Goal: Information Seeking & Learning: Understand process/instructions

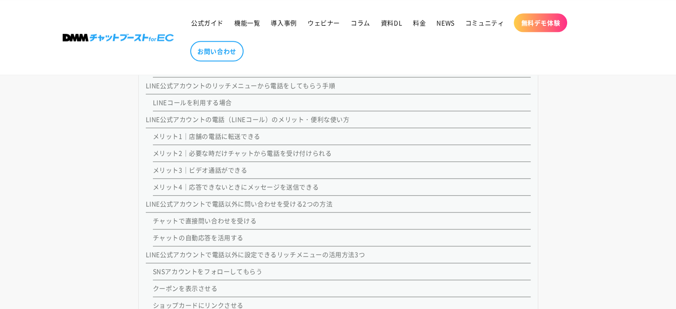
scroll to position [845, 0]
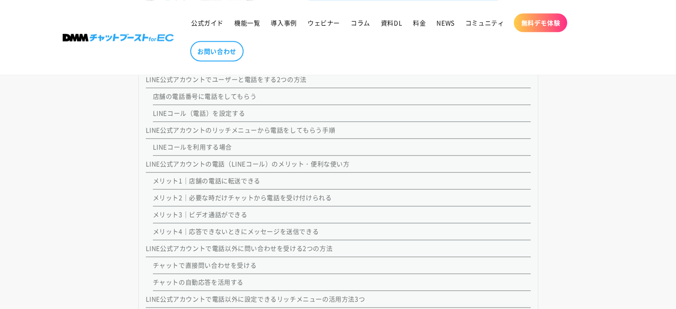
click at [241, 162] on link "LINE公式アカウントの電話（LINEコール）のメリット・便利な使い方" at bounding box center [248, 163] width 204 height 9
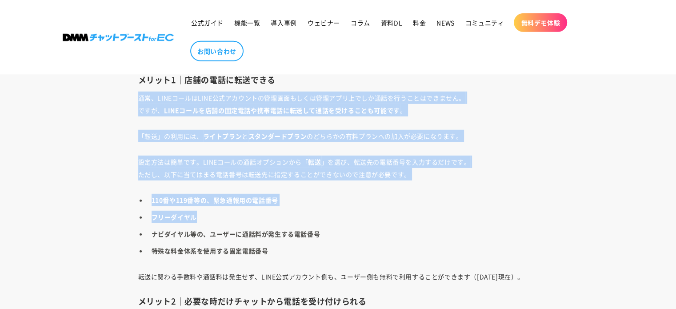
drag, startPoint x: 126, startPoint y: 94, endPoint x: 397, endPoint y: 208, distance: 293.1
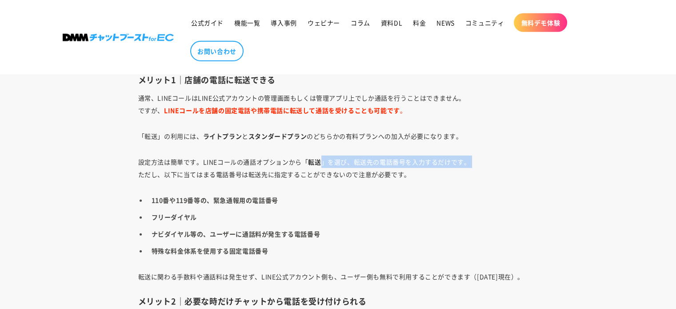
click at [242, 176] on p "設定方法は簡単です。LINEコールの通話オプションから「 転送 」を選び、転送先の電話番号を入力するだけです。 ただし、以下に当てはまる電話番号は転送先に指定…" at bounding box center [338, 168] width 400 height 25
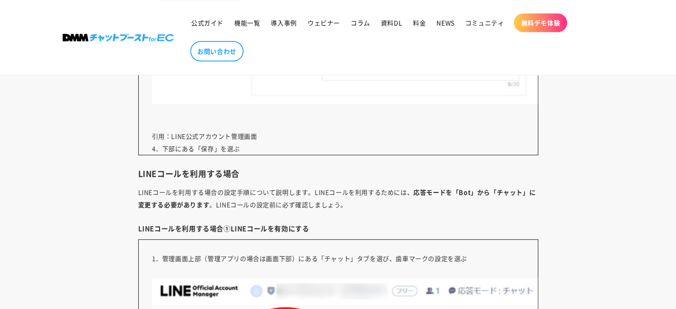
scroll to position [4135, 0]
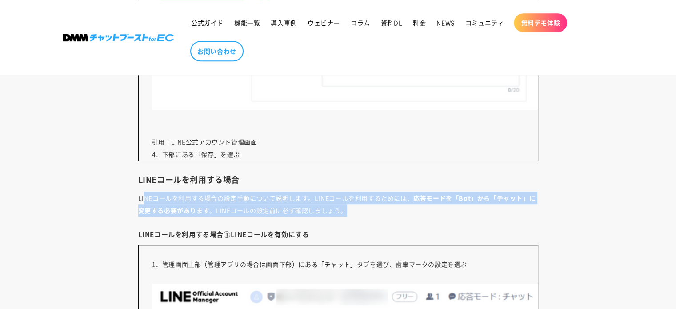
drag, startPoint x: 146, startPoint y: 200, endPoint x: 521, endPoint y: 203, distance: 375.2
click at [521, 203] on p "LINEコールを利用する場合の設定手順について説明します。LINEコールを利用するためには、 応答モードを「Bot」から「チャット」に変更する必要があります …" at bounding box center [338, 204] width 400 height 25
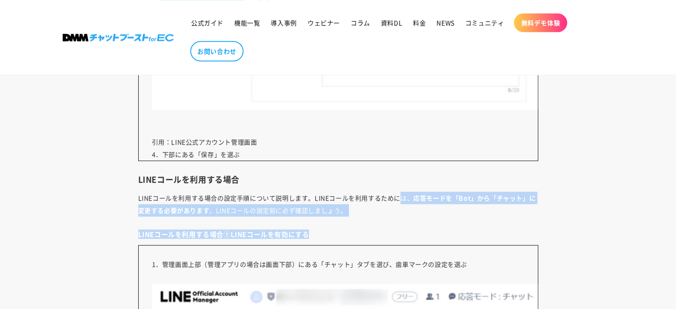
drag, startPoint x: 399, startPoint y: 197, endPoint x: 547, endPoint y: 215, distance: 149.5
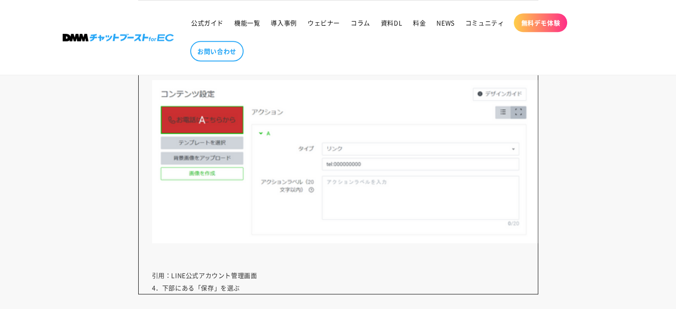
scroll to position [4046, 0]
